Goal: Register for event/course

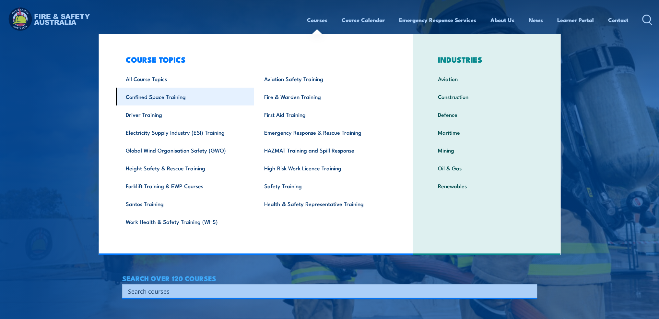
click at [172, 97] on link "Confined Space Training" at bounding box center [185, 97] width 138 height 18
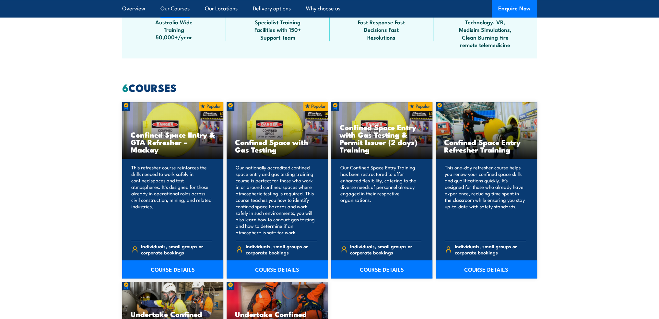
scroll to position [486, 0]
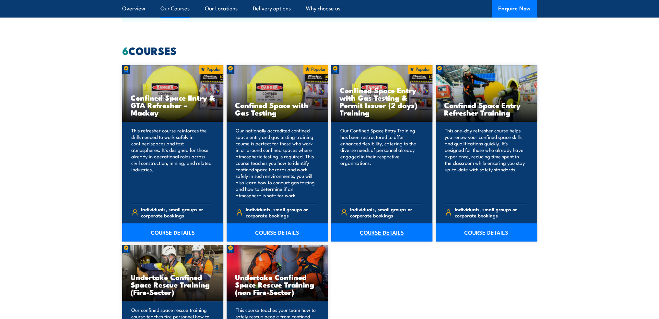
click at [371, 233] on link "COURSE DETAILS" at bounding box center [381, 232] width 101 height 18
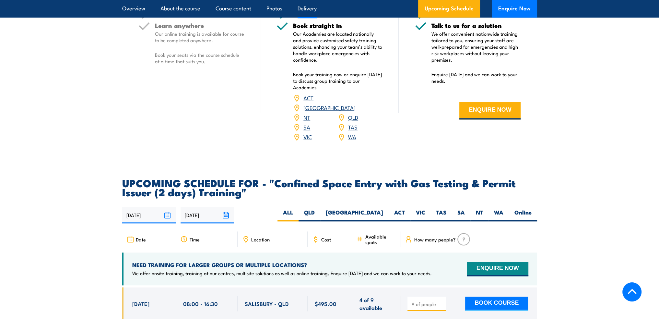
scroll to position [1102, 0]
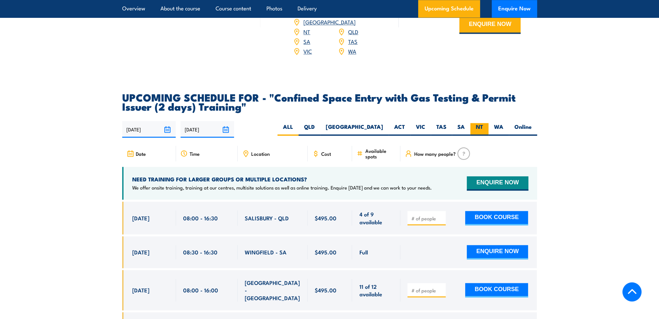
click at [480, 124] on label "NT" at bounding box center [479, 129] width 18 height 13
click at [483, 124] on input "NT" at bounding box center [485, 125] width 4 height 4
radio input "true"
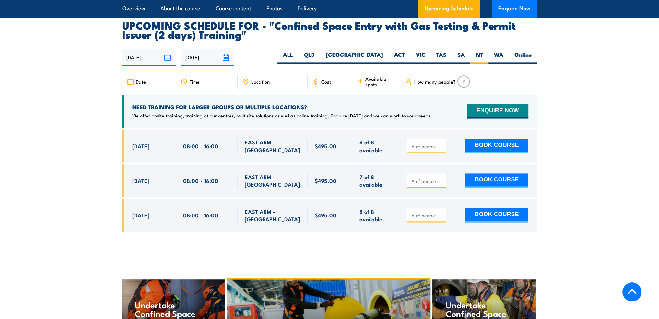
scroll to position [1160, 0]
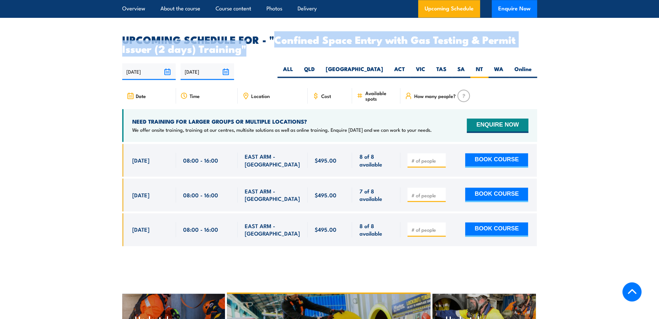
drag, startPoint x: 275, startPoint y: 36, endPoint x: 248, endPoint y: 49, distance: 30.2
click at [248, 49] on h2 "UPCOMING SCHEDULE FOR - "Confined Space Entry with Gas Testing & Permit Issuer …" at bounding box center [329, 44] width 415 height 18
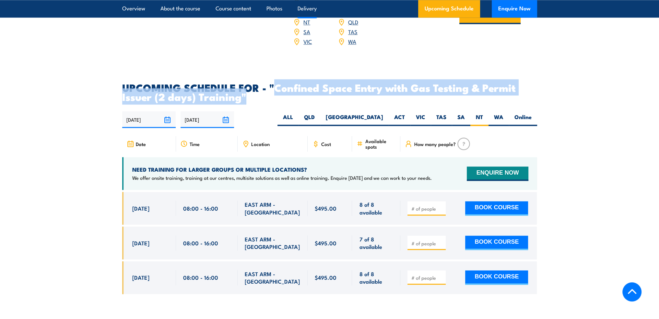
scroll to position [1063, 0]
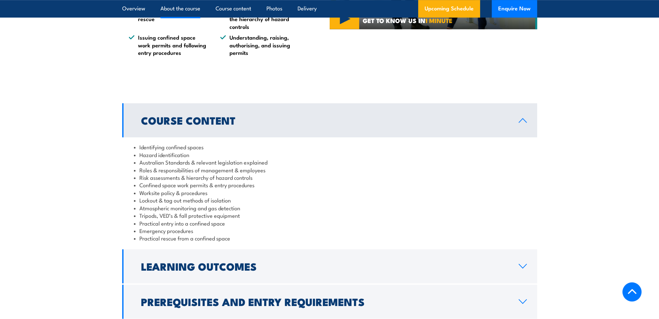
scroll to position [547, 0]
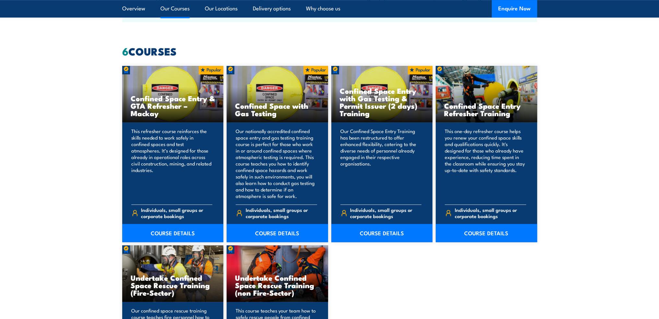
scroll to position [486, 0]
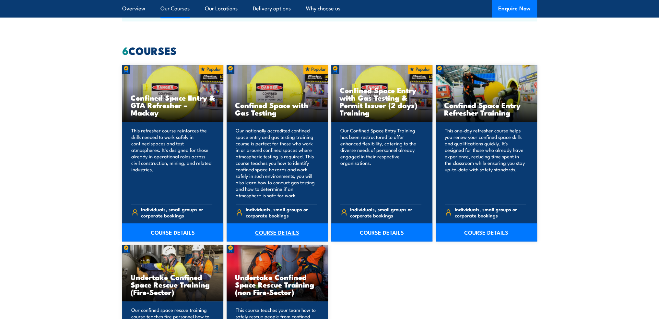
click at [280, 233] on link "COURSE DETAILS" at bounding box center [277, 232] width 101 height 18
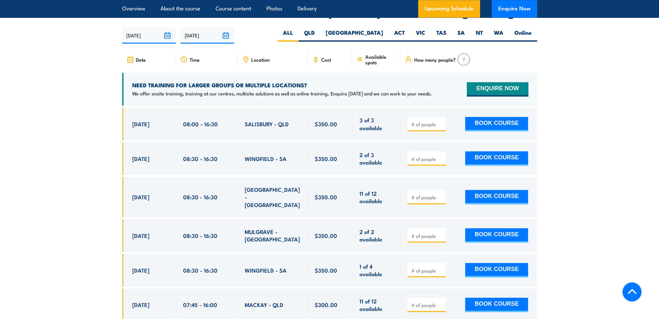
scroll to position [1135, 0]
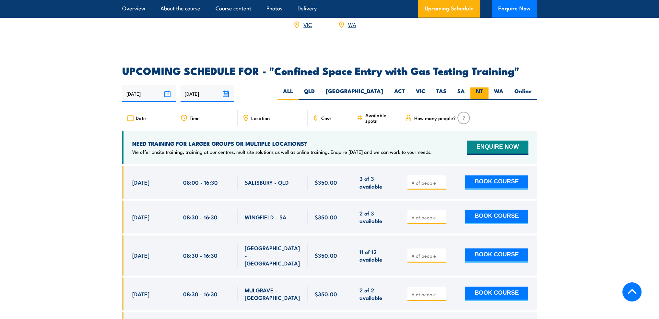
click at [479, 92] on label "NT" at bounding box center [479, 93] width 18 height 13
click at [483, 91] on input "NT" at bounding box center [485, 89] width 4 height 4
radio input "true"
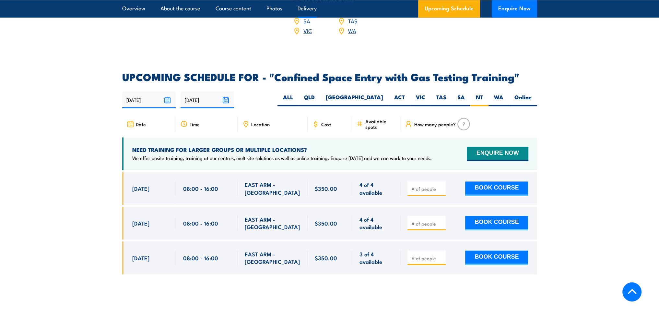
scroll to position [1068, 0]
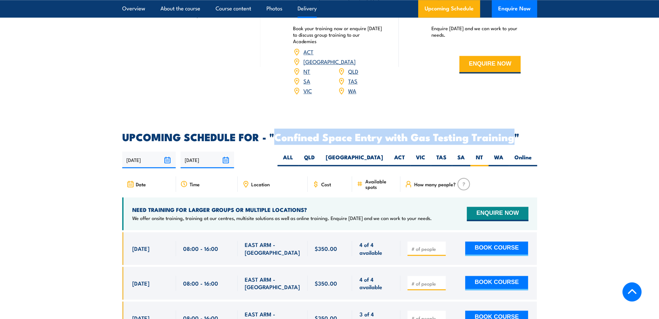
drag, startPoint x: 274, startPoint y: 133, endPoint x: 513, endPoint y: 135, distance: 239.9
click at [513, 135] on h2 "UPCOMING SCHEDULE FOR - "Confined Space Entry with Gas Testing Training"" at bounding box center [329, 136] width 415 height 9
copy h2 "Confined Space Entry with Gas Testing Training"
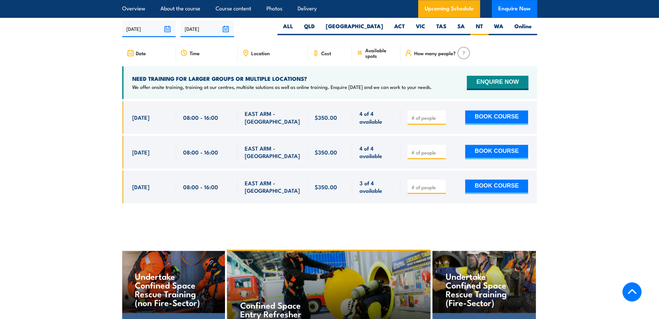
scroll to position [1070, 0]
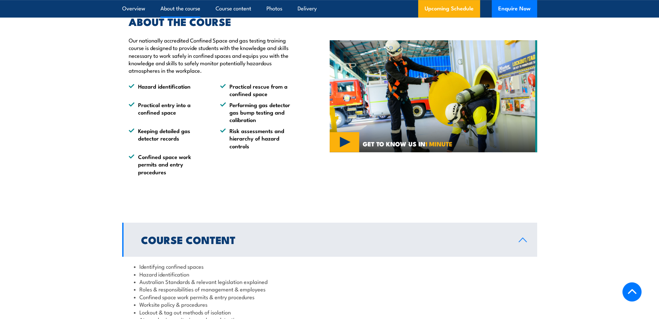
scroll to position [357, 0]
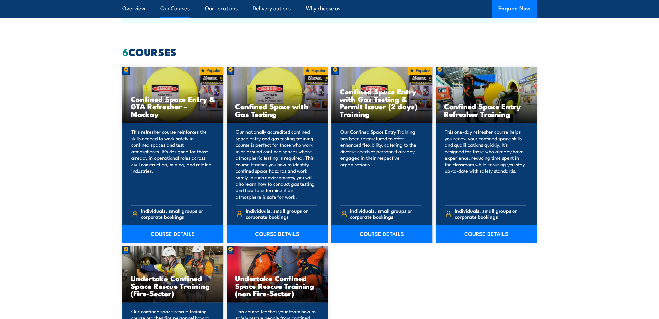
scroll to position [486, 0]
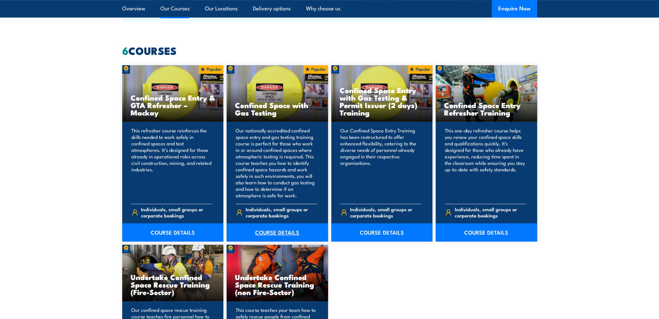
click at [270, 233] on link "COURSE DETAILS" at bounding box center [277, 232] width 101 height 18
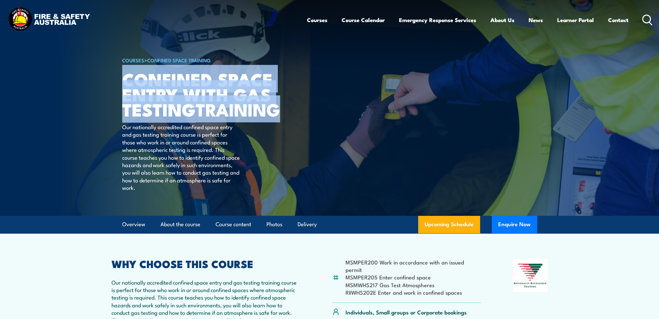
drag, startPoint x: 122, startPoint y: 78, endPoint x: 212, endPoint y: 120, distance: 99.4
click at [212, 117] on h1 "Confined Space Entry with Gas Testing TRAINING" at bounding box center [202, 93] width 160 height 45
copy h1 "Confined Space Entry with Gas Testing TRAINING"
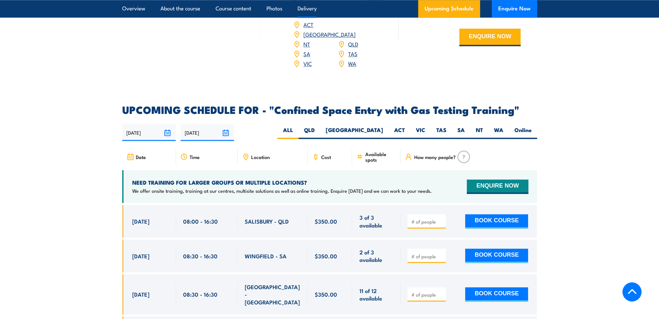
scroll to position [1135, 0]
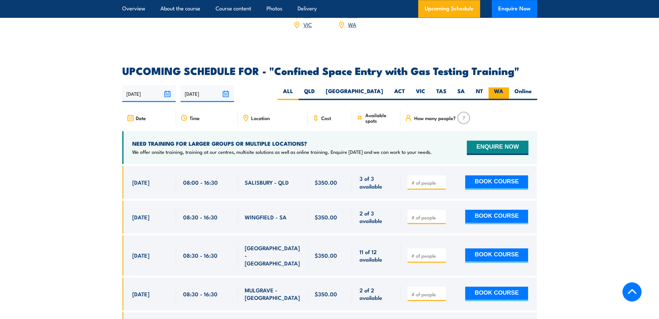
click at [489, 90] on label "WA" at bounding box center [499, 93] width 20 height 13
click at [503, 90] on input "WA" at bounding box center [505, 89] width 4 height 4
radio input "true"
click at [483, 89] on label "NT" at bounding box center [479, 93] width 18 height 13
click at [483, 89] on input "NT" at bounding box center [485, 89] width 4 height 4
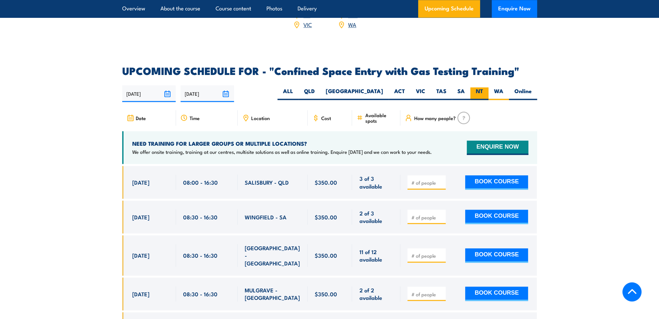
radio input "true"
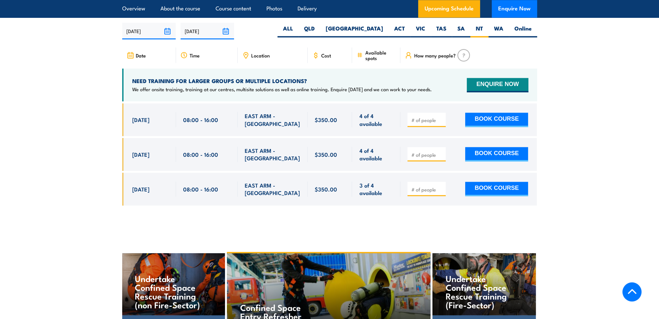
scroll to position [1198, 0]
